Goal: Task Accomplishment & Management: Complete application form

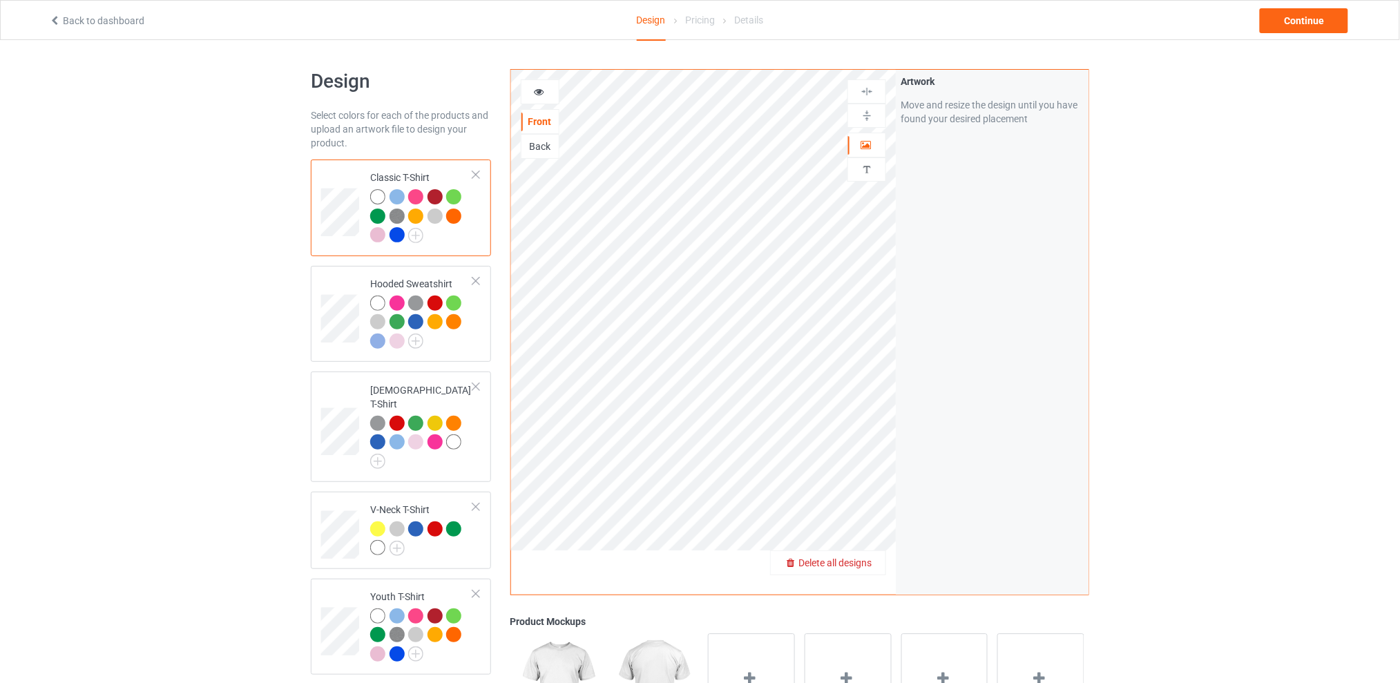
click at [869, 559] on span "Delete all designs" at bounding box center [834, 562] width 73 height 11
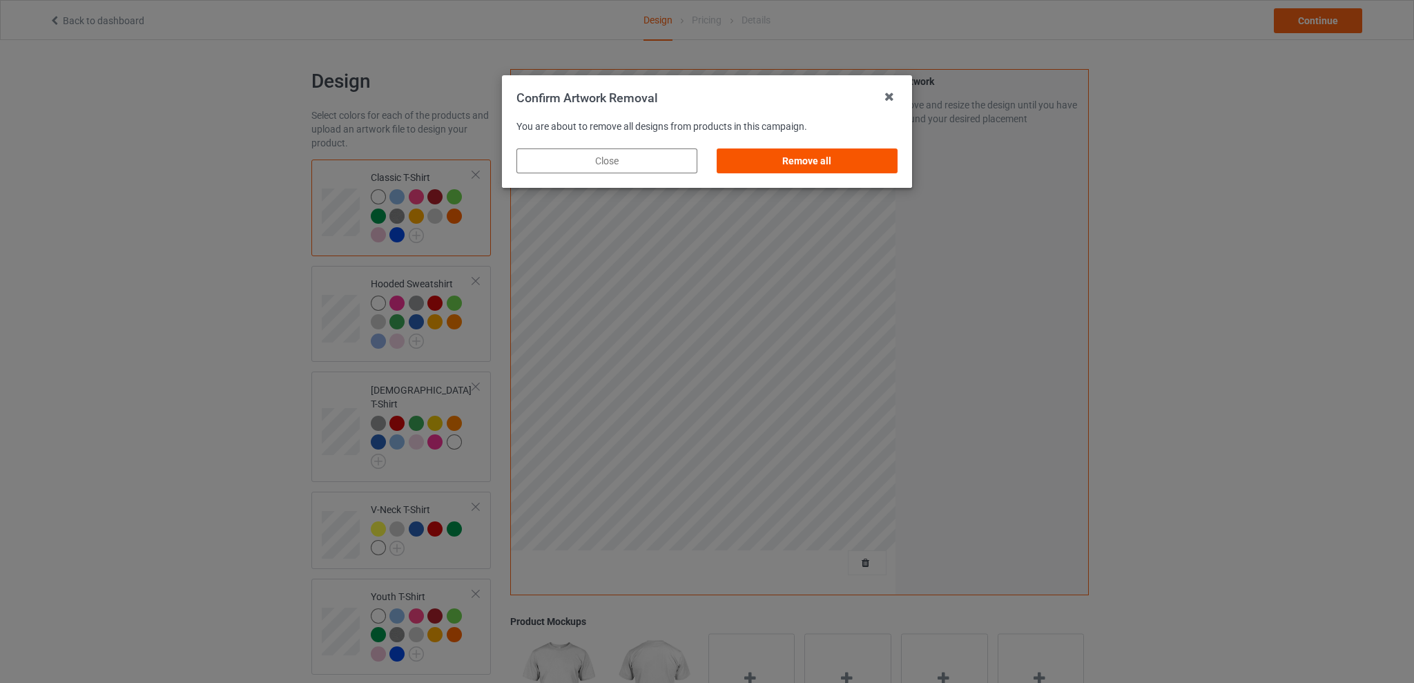
click at [791, 158] on div "Remove all" at bounding box center [807, 160] width 181 height 25
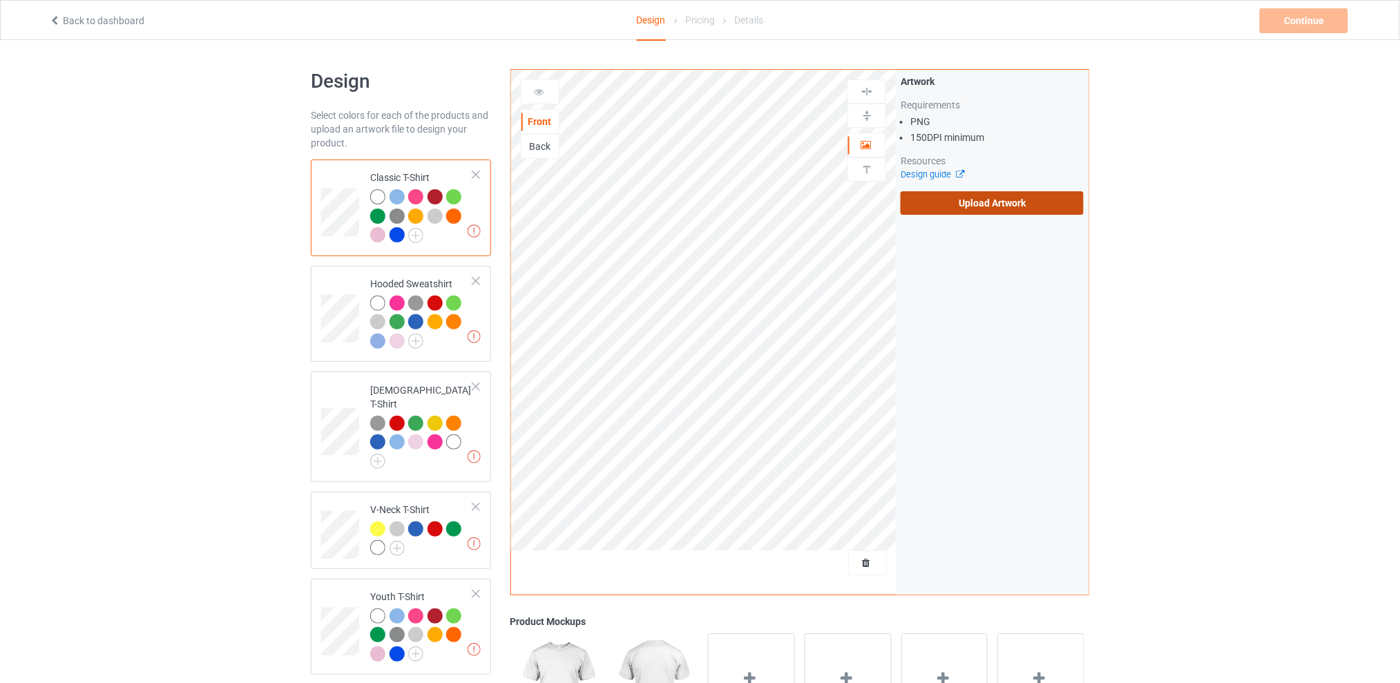
click at [970, 195] on label "Upload Artwork" at bounding box center [991, 202] width 183 height 23
click at [0, 0] on input "Upload Artwork" at bounding box center [0, 0] width 0 height 0
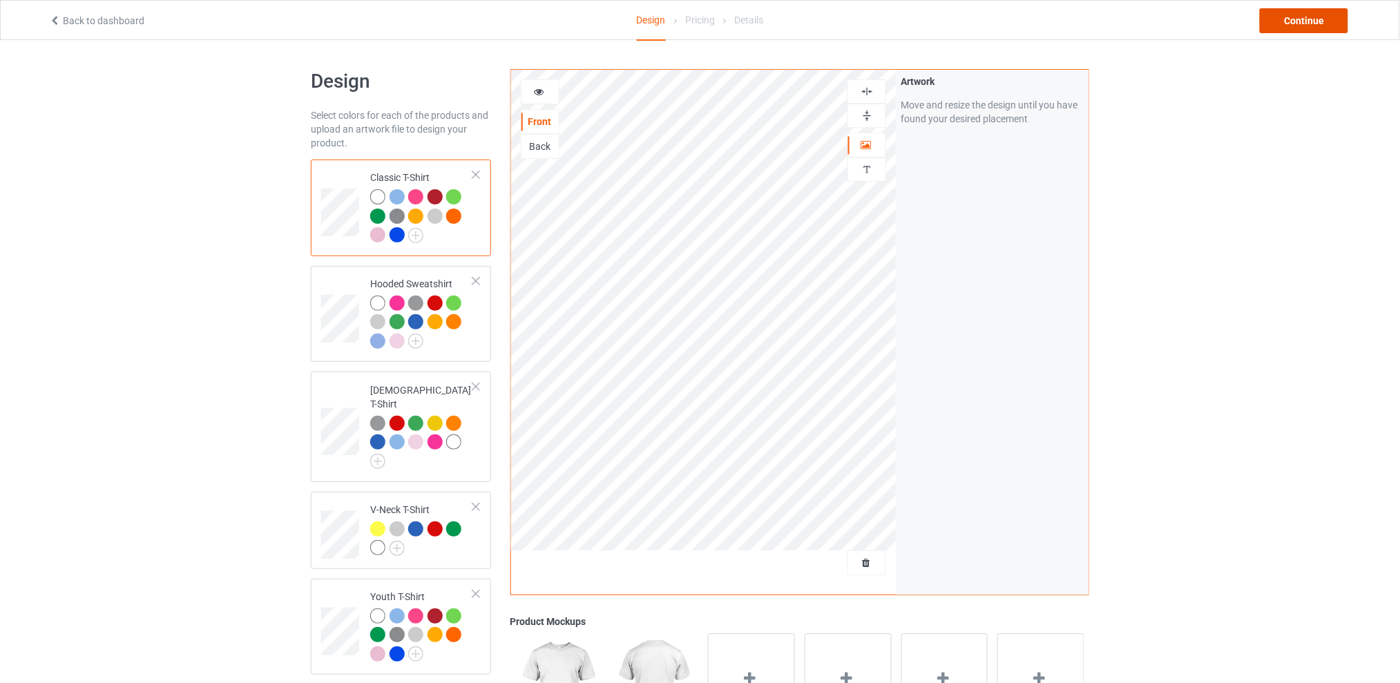
click at [1290, 19] on div "Continue" at bounding box center [1304, 20] width 88 height 25
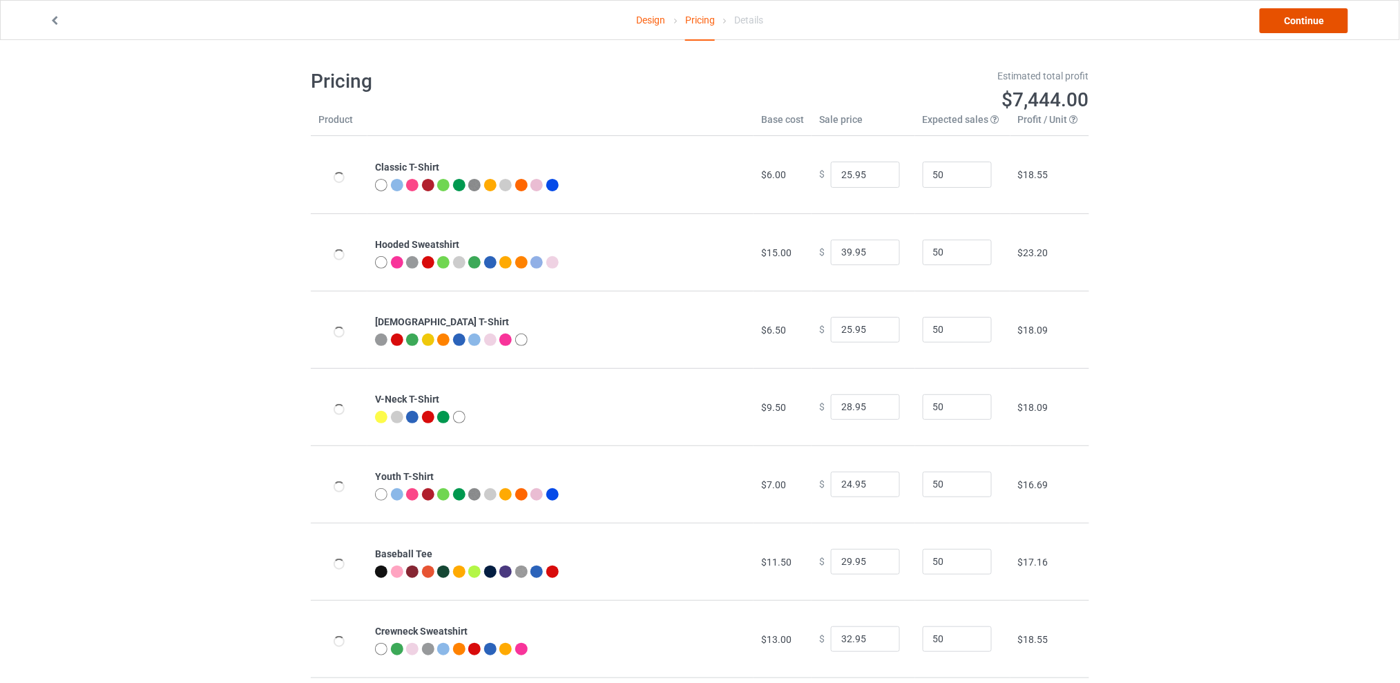
click at [1291, 19] on link "Continue" at bounding box center [1304, 20] width 88 height 25
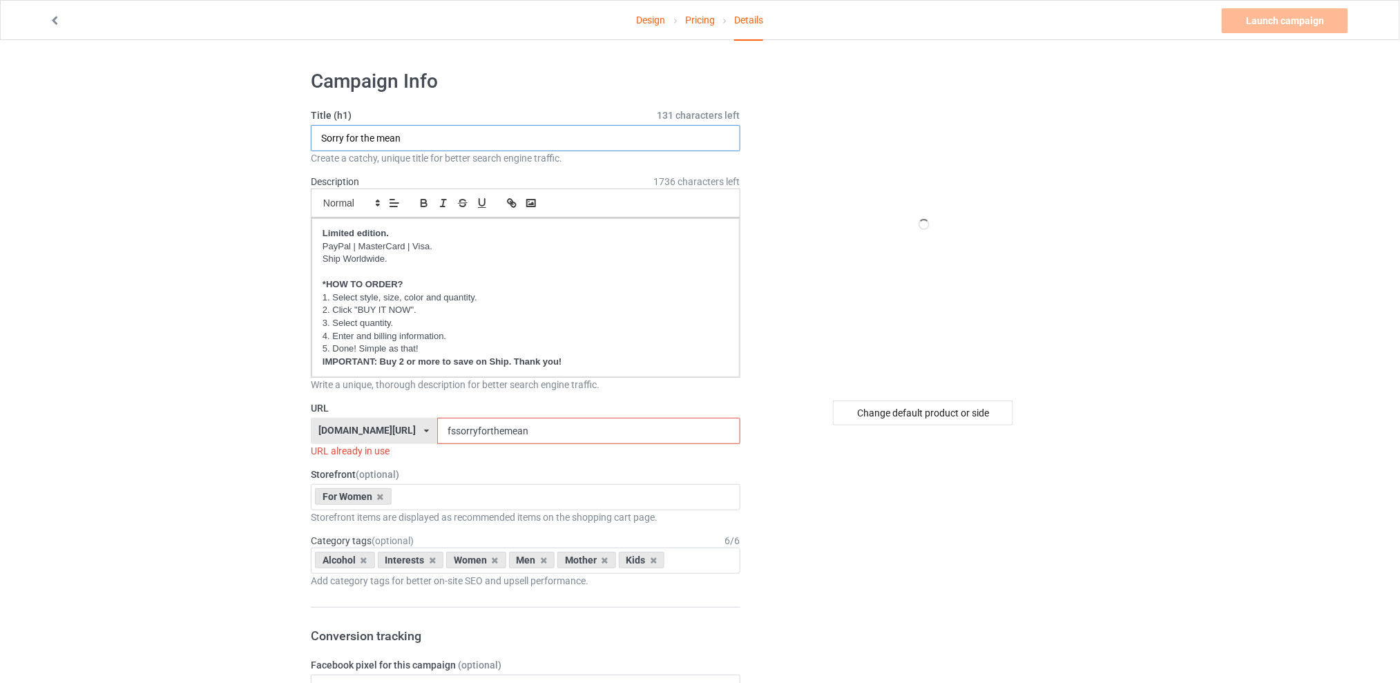
drag, startPoint x: 351, startPoint y: 142, endPoint x: 260, endPoint y: 144, distance: 91.2
type input "Mama didn't raise"
drag, startPoint x: 544, startPoint y: 430, endPoint x: 405, endPoint y: 432, distance: 138.8
click at [405, 432] on div "[DOMAIN_NAME][URL] [DOMAIN_NAME][URL] [DOMAIN_NAME][URL] [DOMAIN_NAME][URL] 5d7…" at bounding box center [526, 431] width 430 height 26
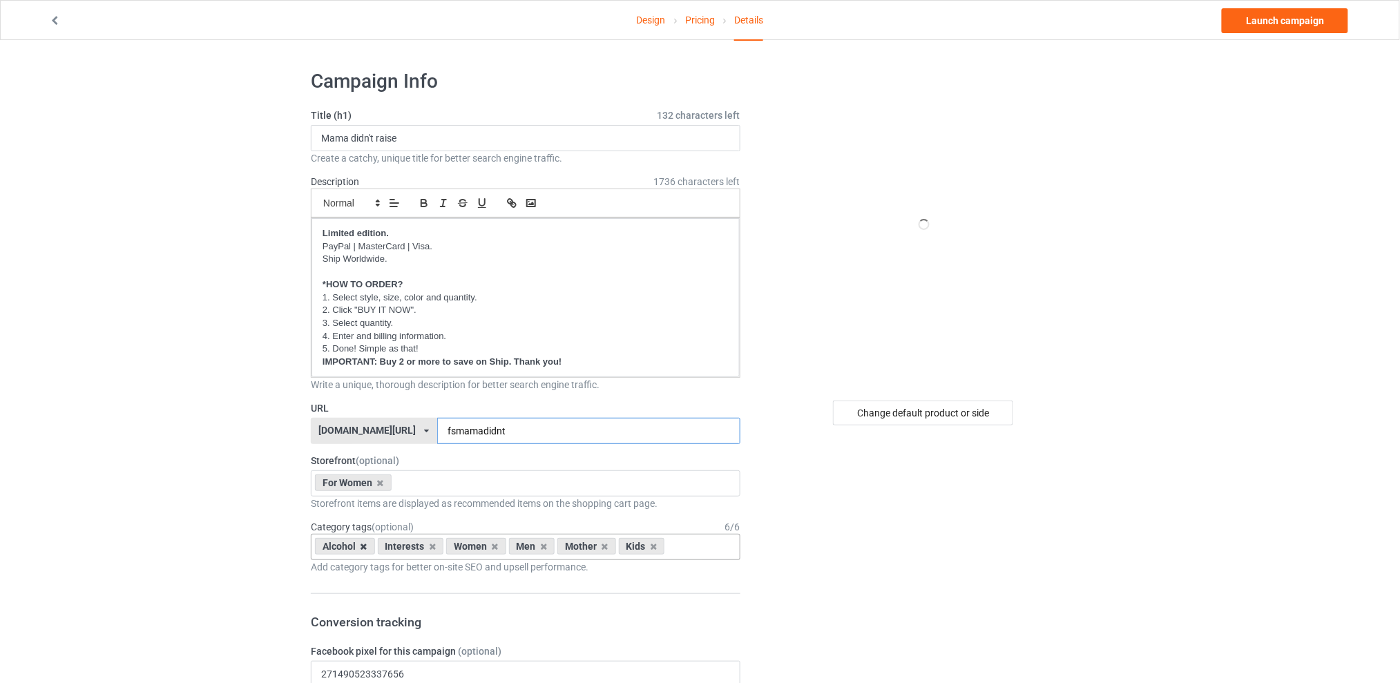
type input "fsmamadidnt"
click at [360, 545] on icon at bounding box center [363, 546] width 7 height 9
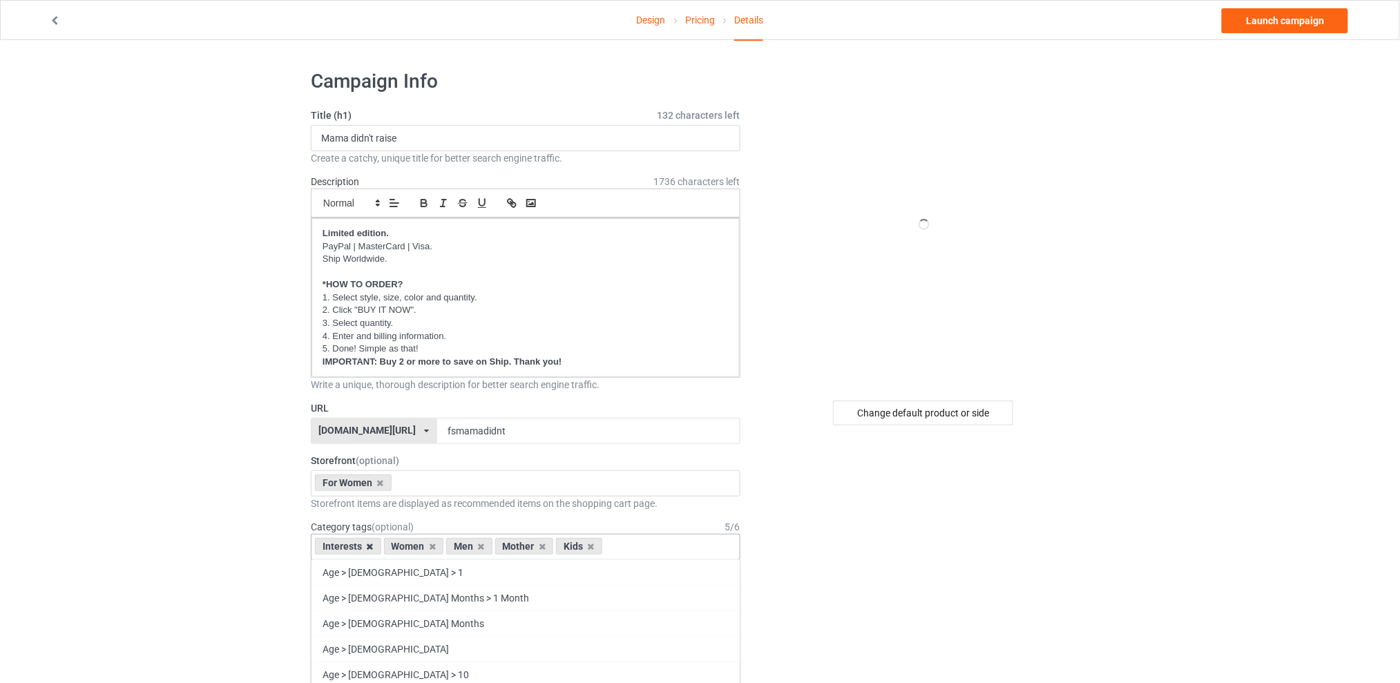
click at [368, 546] on icon at bounding box center [370, 546] width 7 height 9
click at [407, 547] on div "Men" at bounding box center [401, 546] width 46 height 17
click at [413, 547] on icon at bounding box center [412, 546] width 7 height 9
click at [425, 546] on icon at bounding box center [424, 546] width 7 height 9
click at [412, 546] on icon at bounding box center [412, 546] width 7 height 9
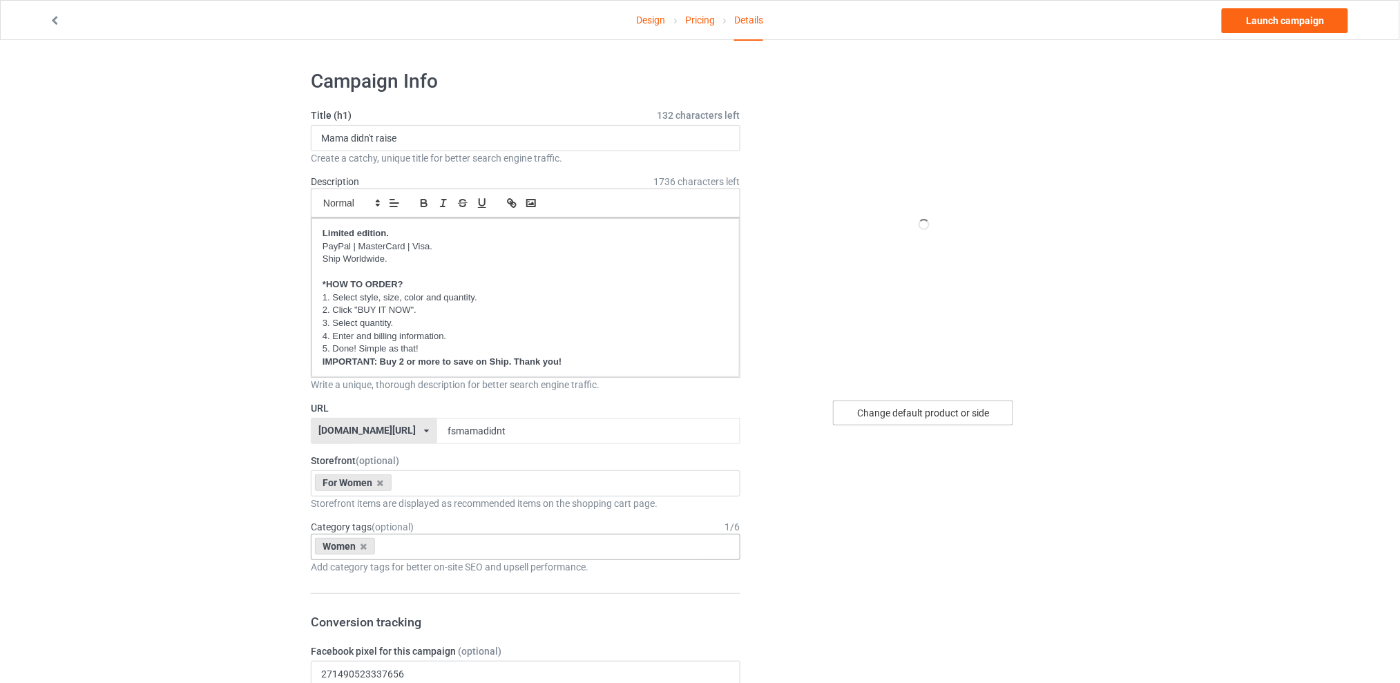
click at [914, 414] on div "Change default product or side" at bounding box center [923, 413] width 180 height 25
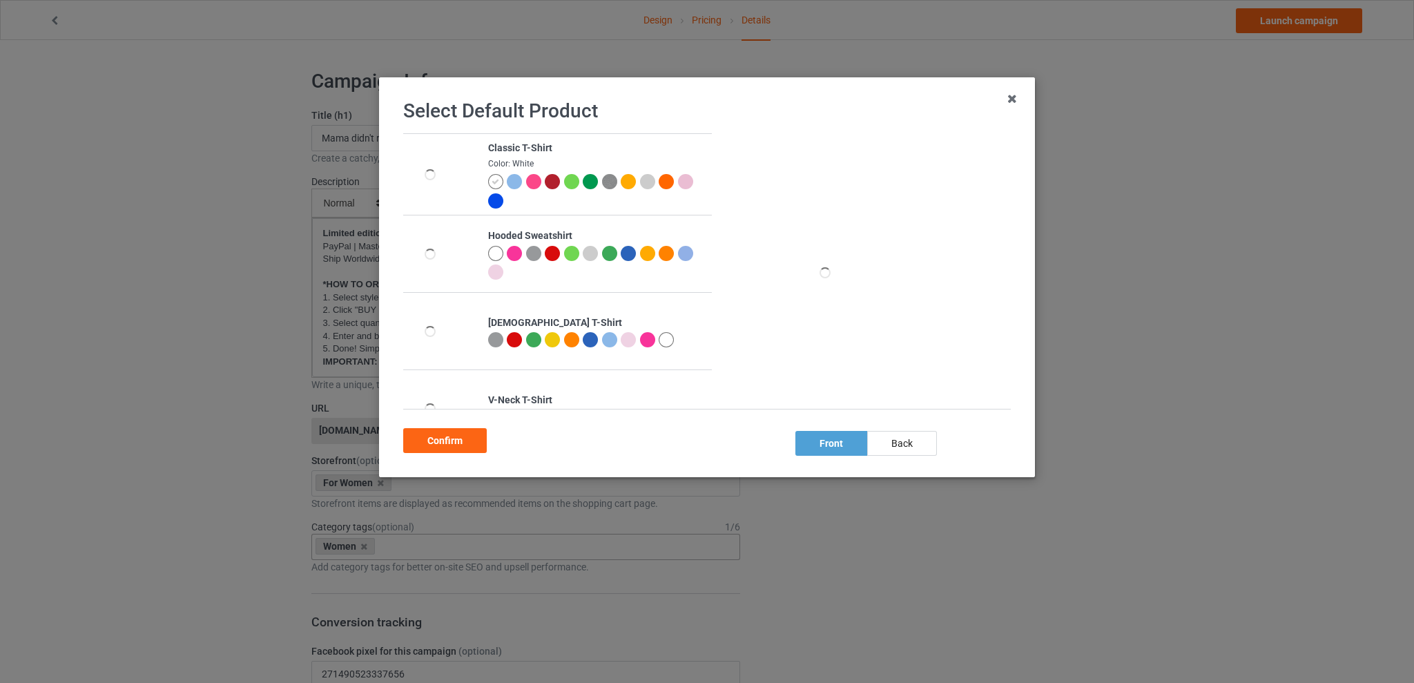
click at [609, 336] on div at bounding box center [609, 339] width 15 height 15
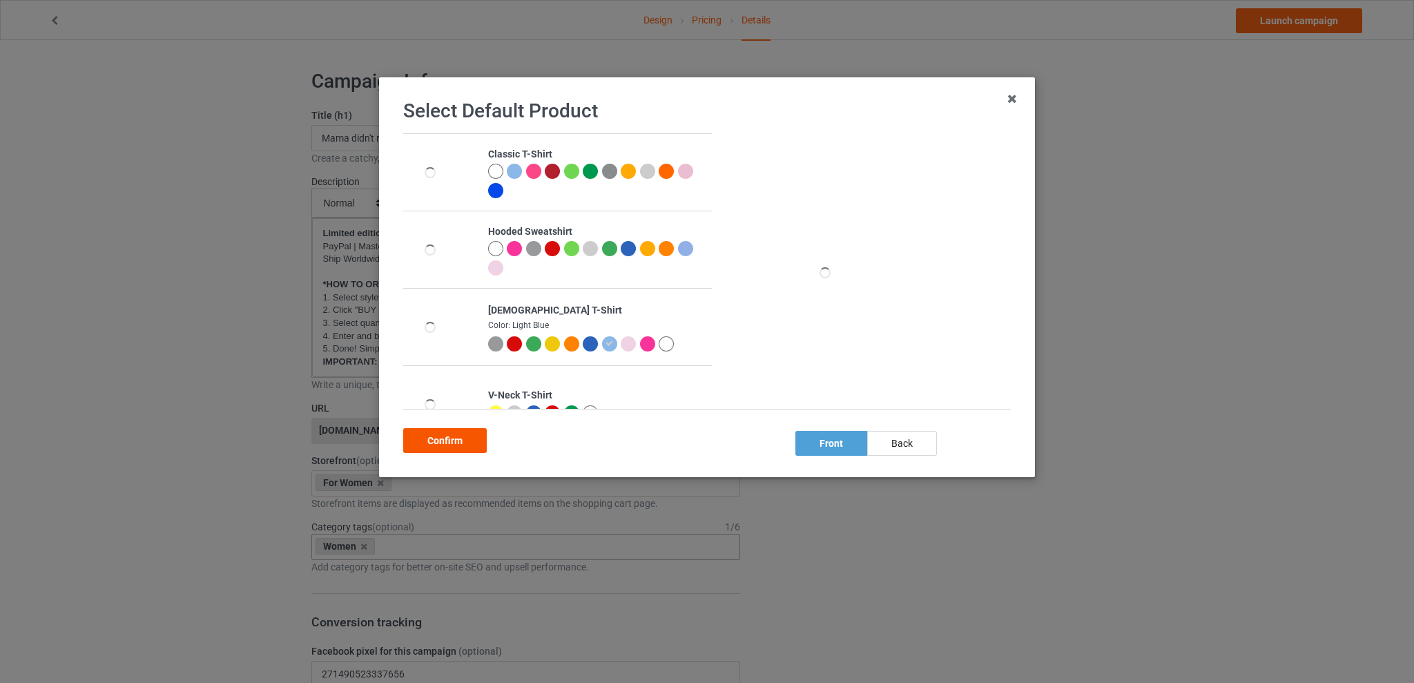
click at [443, 437] on div "Confirm" at bounding box center [445, 440] width 84 height 25
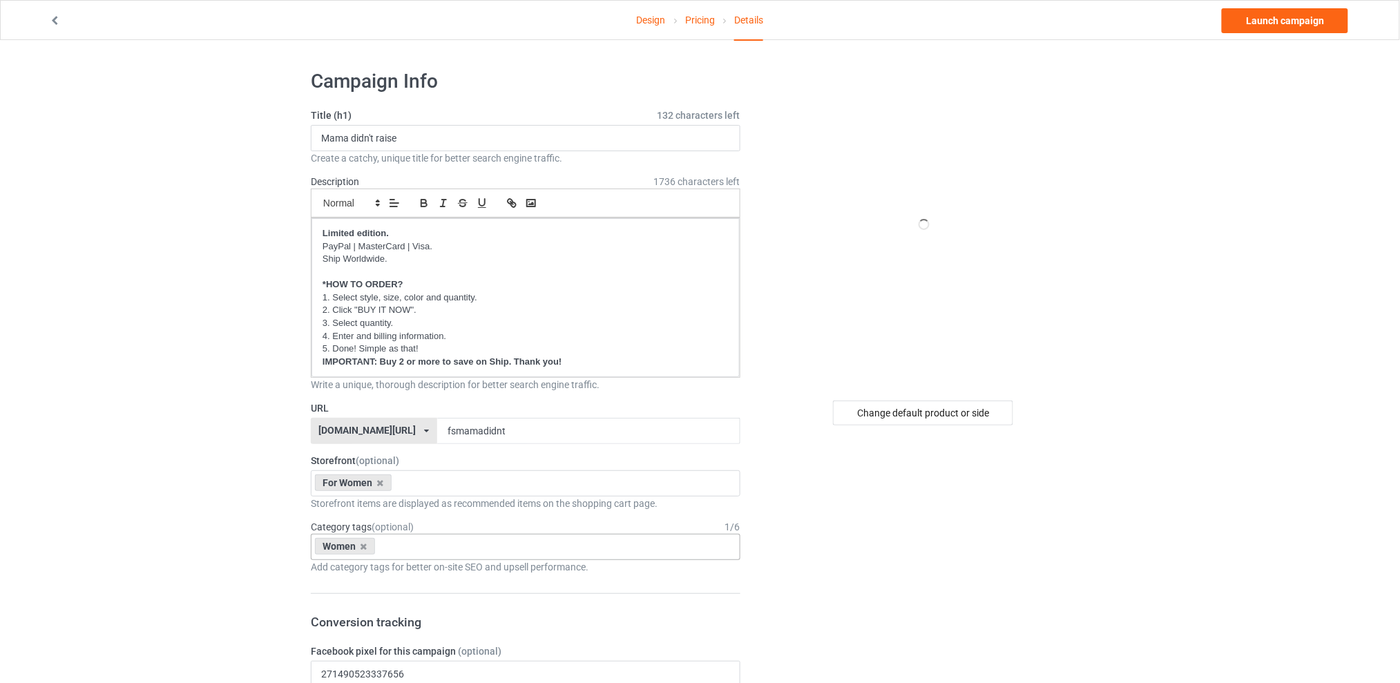
click at [1278, 17] on link "Launch campaign" at bounding box center [1285, 20] width 126 height 25
